Goal: Transaction & Acquisition: Purchase product/service

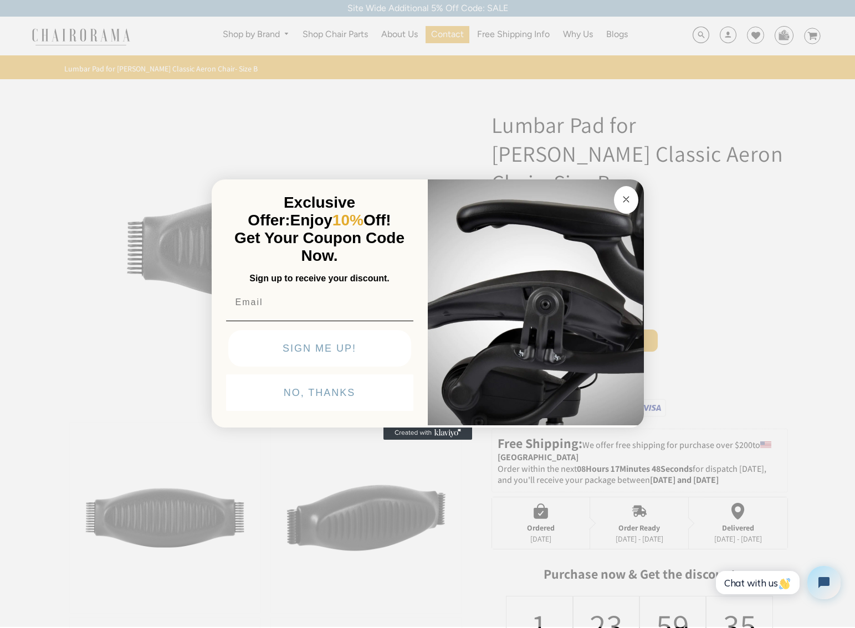
click at [624, 197] on icon "Close dialog" at bounding box center [626, 200] width 6 height 6
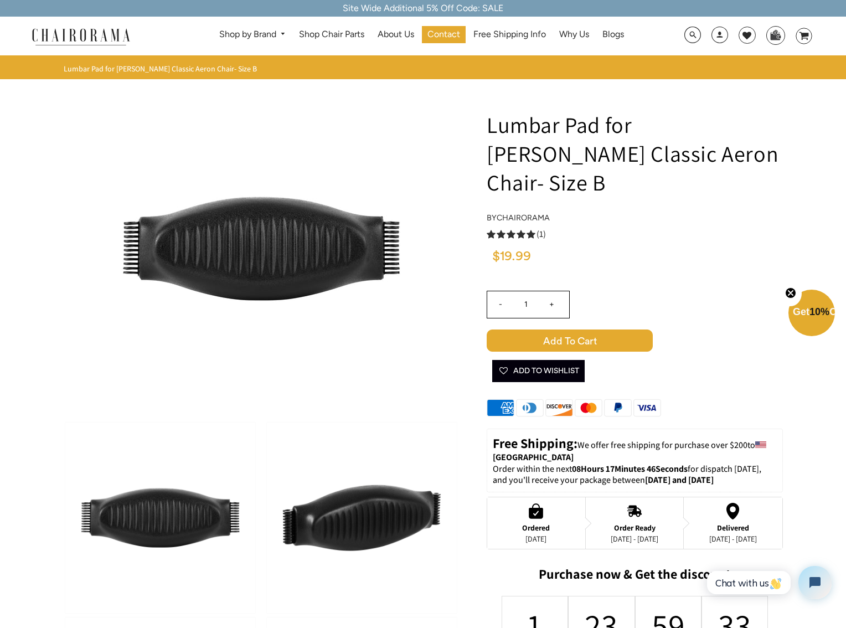
scroll to position [21, 0]
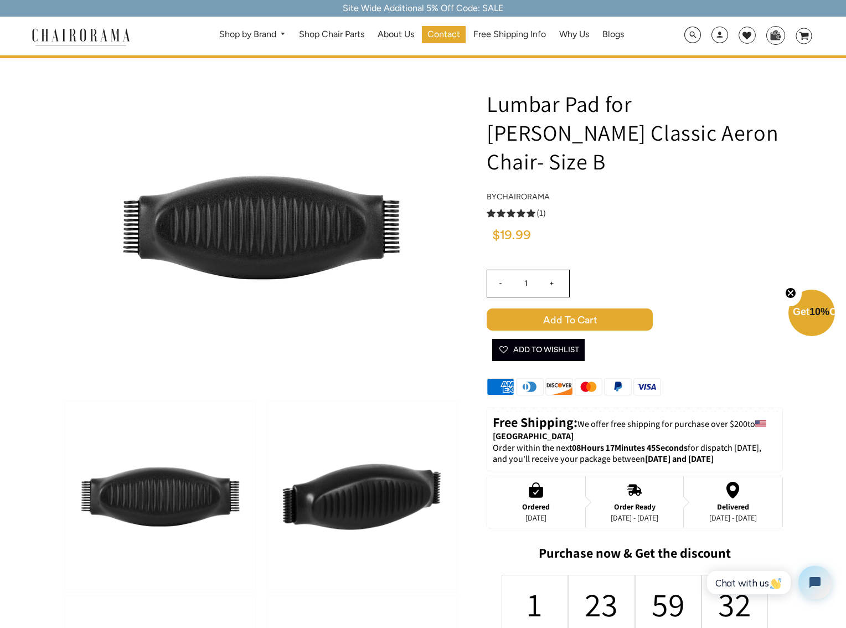
click at [369, 497] on img at bounding box center [362, 497] width 190 height 191
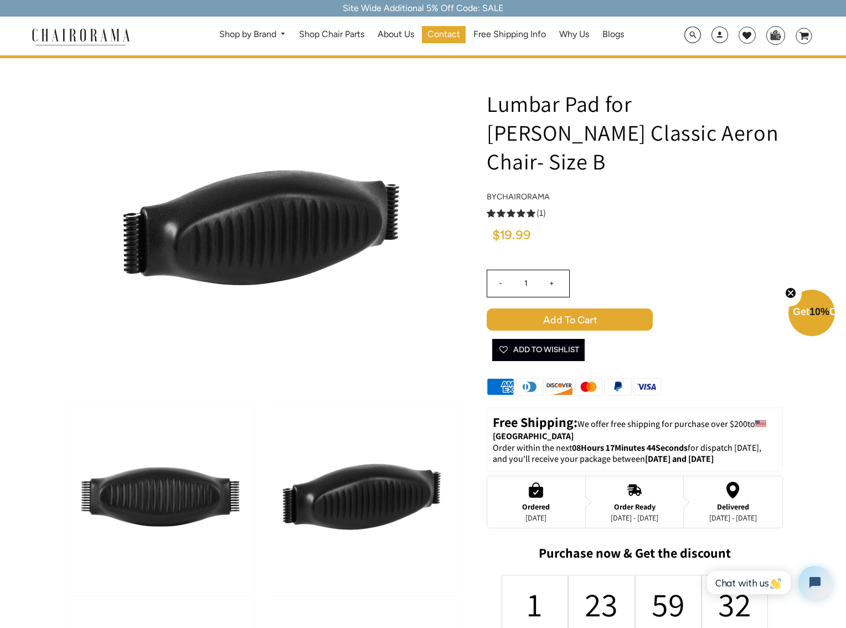
click at [184, 504] on img at bounding box center [160, 497] width 190 height 191
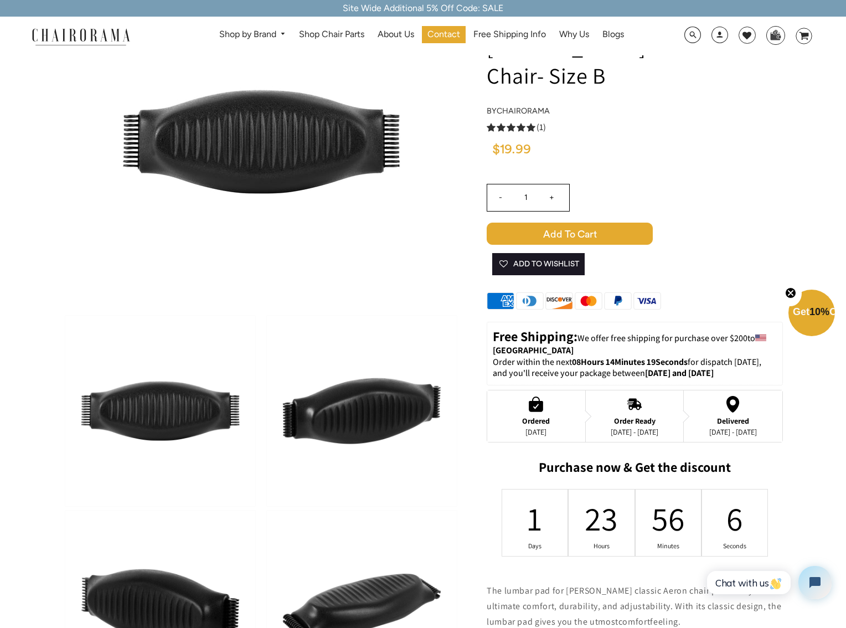
scroll to position [0, 0]
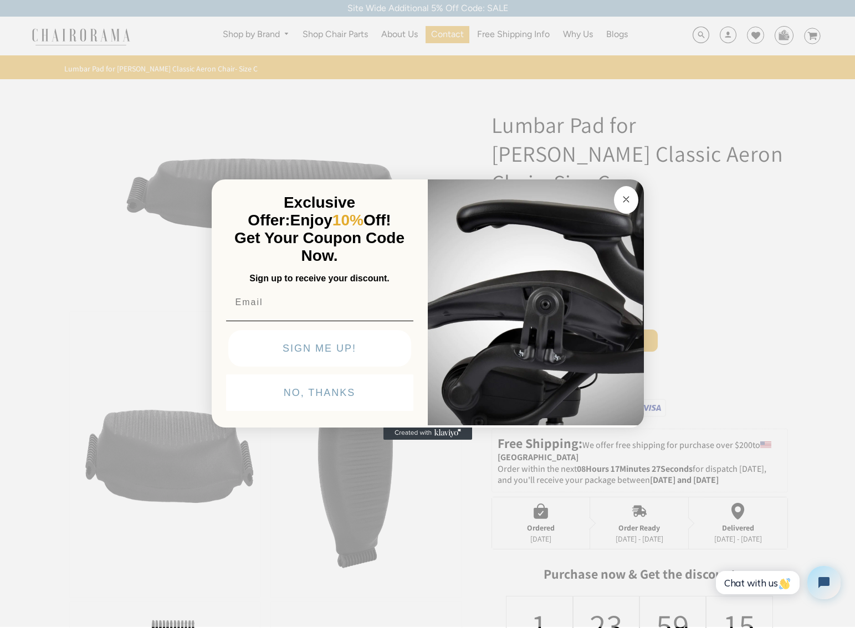
click at [623, 201] on icon "Close dialog" at bounding box center [626, 200] width 6 height 6
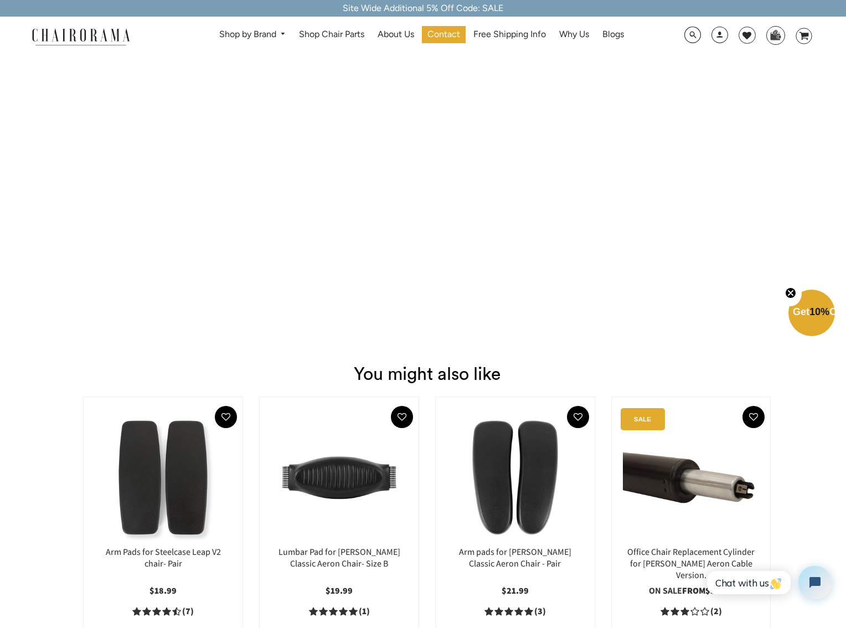
scroll to position [610, 0]
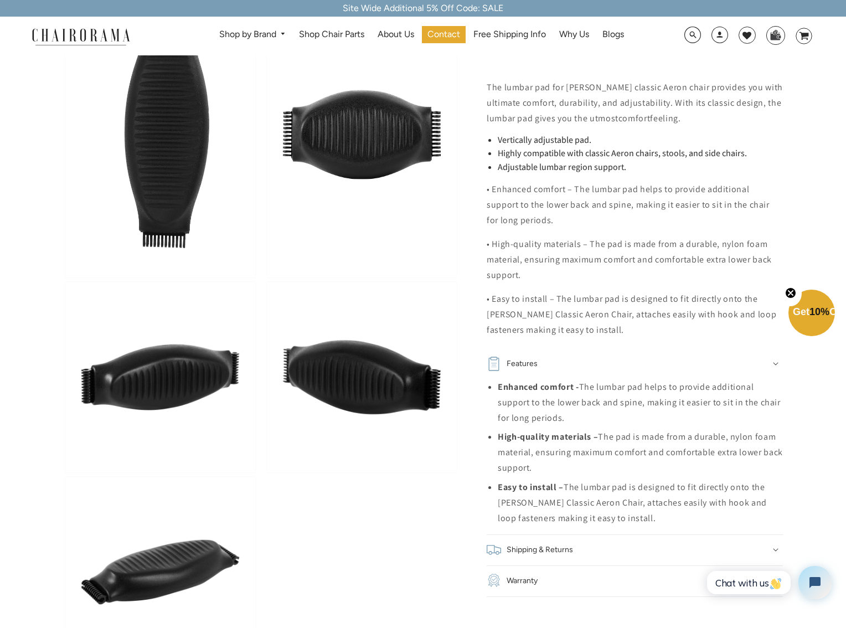
click at [626, 480] on li "Easy to install – The lumbar pad is designed to fit directly onto the [PERSON_N…" at bounding box center [640, 503] width 285 height 47
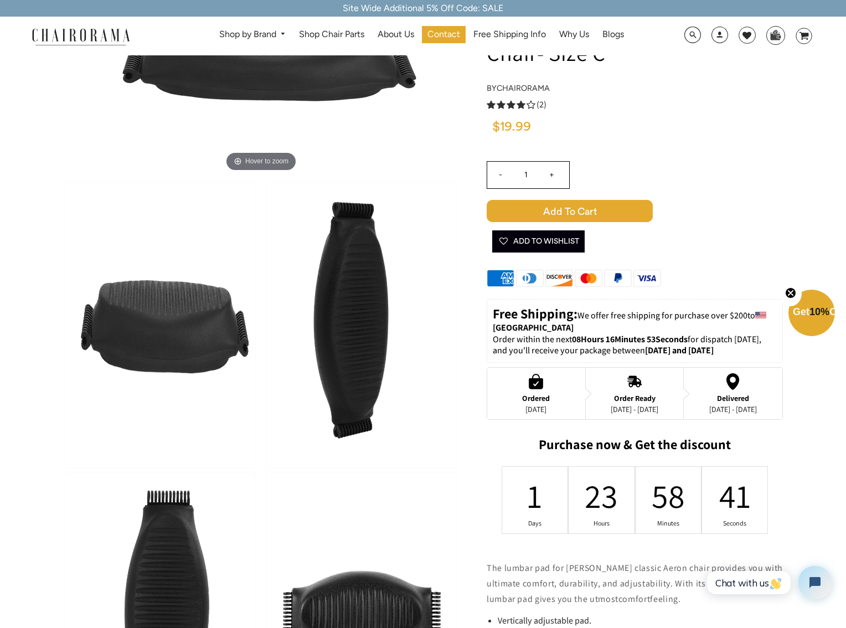
scroll to position [0, 0]
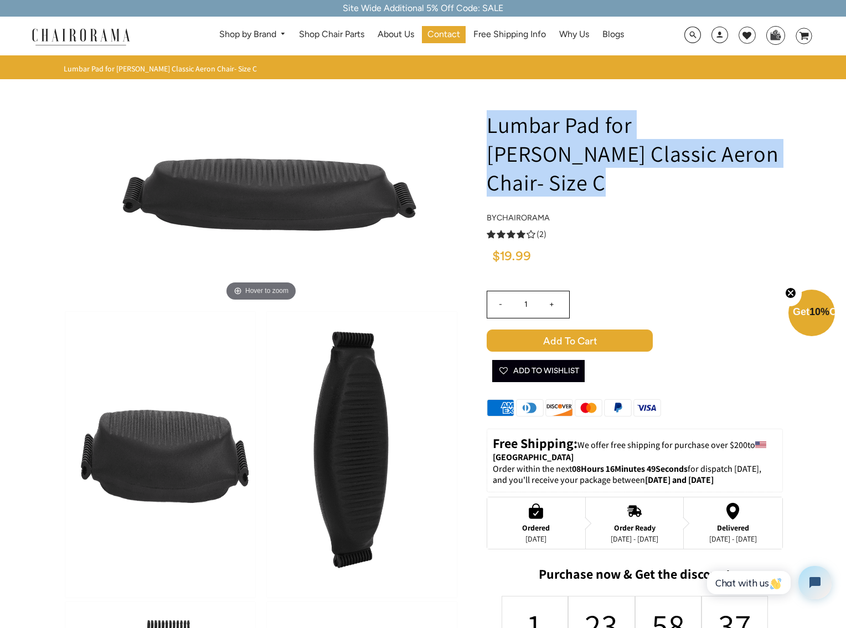
drag, startPoint x: 491, startPoint y: 125, endPoint x: 735, endPoint y: 163, distance: 247.2
click at [735, 163] on h1 "Lumbar Pad for [PERSON_NAME] Classic Aeron Chair- Size C" at bounding box center [635, 153] width 296 height 86
copy h1 "Lumbar Pad for [PERSON_NAME] Classic Aeron Chair- Size C"
click at [651, 228] on div "4.0 rating (2 votes) (2)" at bounding box center [635, 234] width 296 height 12
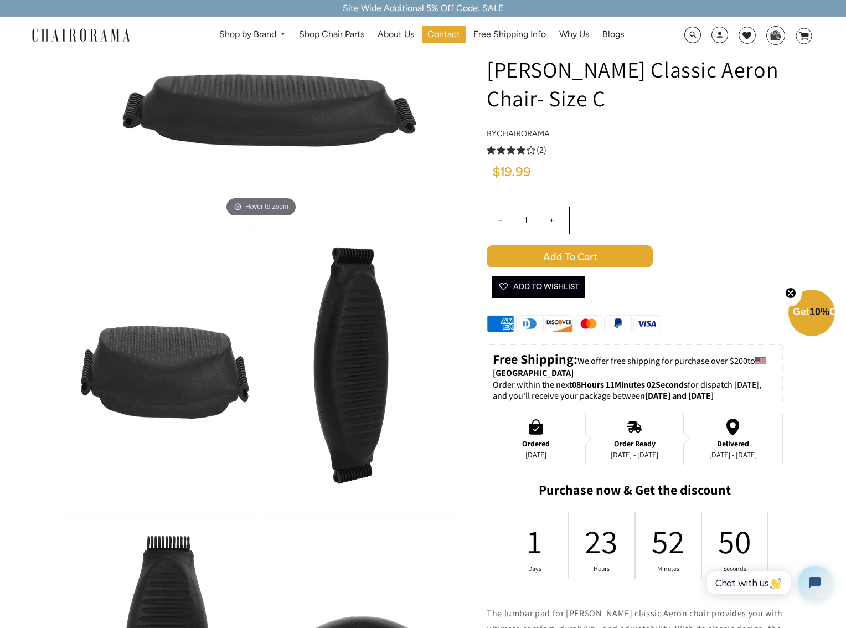
scroll to position [235, 0]
